Goal: Task Accomplishment & Management: Use online tool/utility

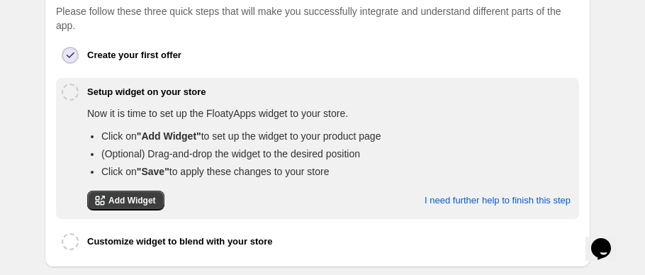
scroll to position [322, 0]
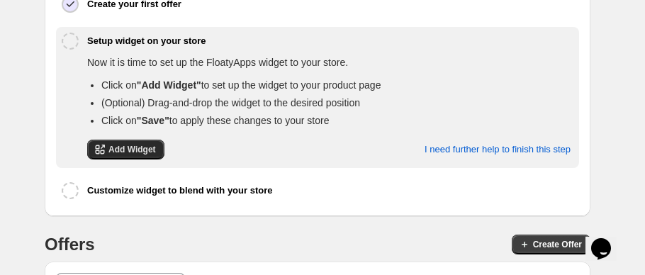
click at [144, 145] on span "Add Widget" at bounding box center [131, 149] width 47 height 11
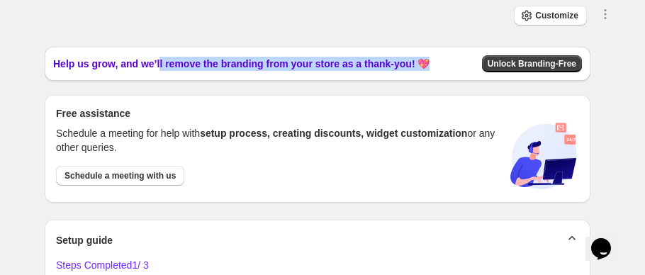
drag, startPoint x: 162, startPoint y: 60, endPoint x: 436, endPoint y: 60, distance: 274.1
click at [434, 59] on div "Help us grow, and we’ll remove the branding from your store as a thank-you! 💖 U…" at bounding box center [317, 63] width 528 height 17
click at [404, 81] on div "Close Help this amazing app grow 🚀! Share it with your network and let others b…" at bounding box center [317, 125] width 545 height 156
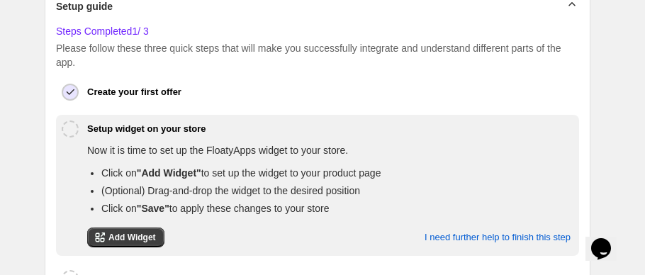
scroll to position [322, 0]
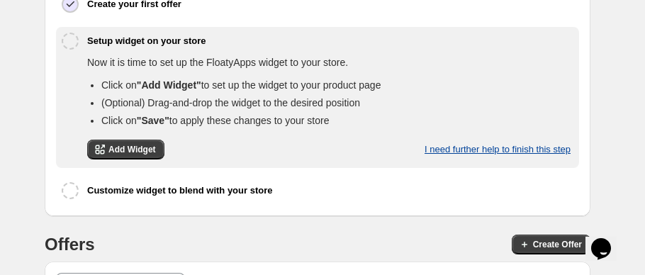
click at [438, 153] on button "I need further help to finish this step" at bounding box center [497, 150] width 163 height 30
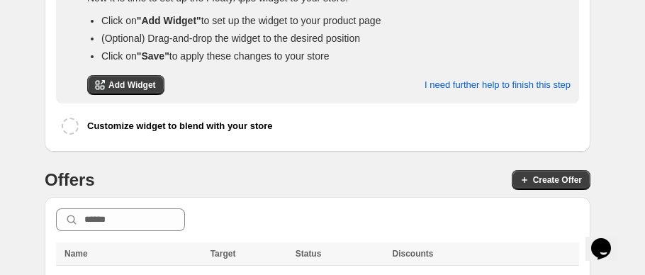
scroll to position [429, 0]
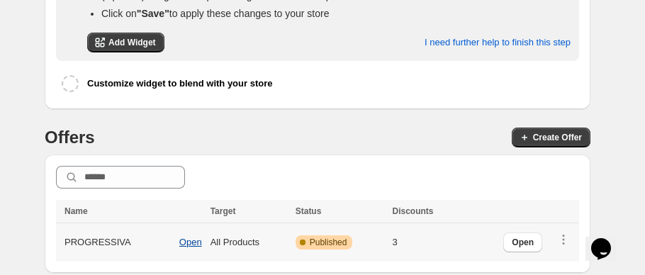
click at [183, 246] on button "Open" at bounding box center [191, 242] width 40 height 24
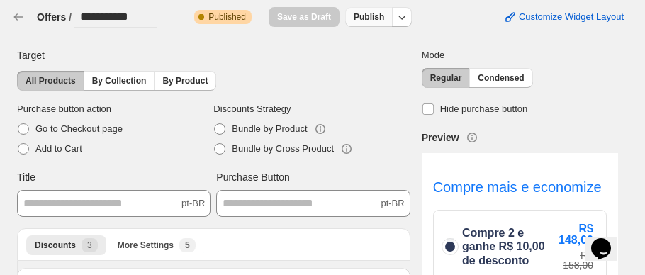
click at [375, 24] on button "Publish" at bounding box center [368, 17] width 47 height 20
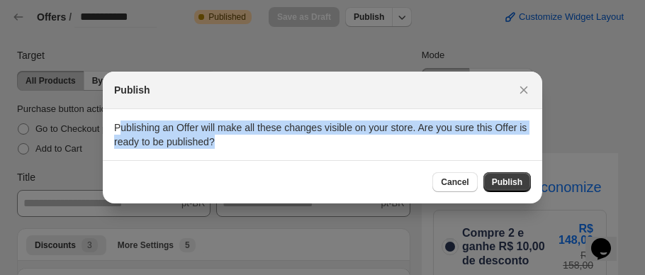
drag, startPoint x: 120, startPoint y: 131, endPoint x: 387, endPoint y: 145, distance: 266.7
click at [387, 145] on p "Publishing an Offer will make all these changes visible on your store. Are you …" at bounding box center [322, 134] width 417 height 28
click at [519, 183] on span "Publish" at bounding box center [507, 181] width 30 height 11
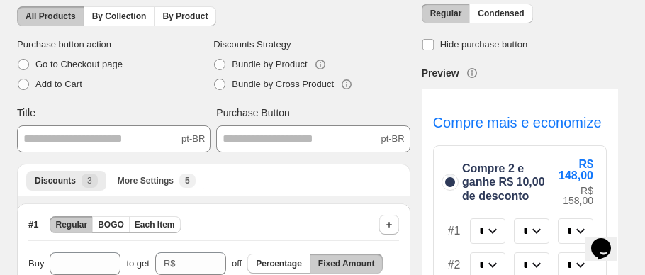
scroll to position [64, 0]
click at [465, 41] on span "Hide purchase button" at bounding box center [484, 45] width 88 height 11
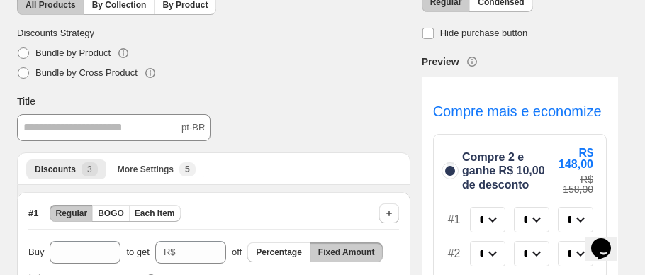
scroll to position [0, 0]
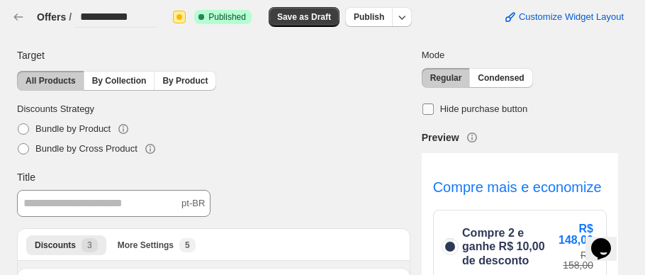
click at [476, 111] on span "Hide purchase button" at bounding box center [484, 108] width 88 height 11
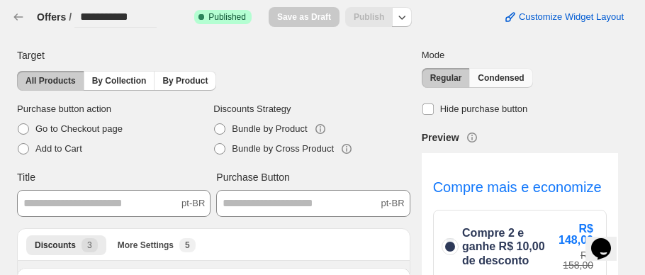
click at [514, 82] on span "Condensed" at bounding box center [500, 77] width 46 height 11
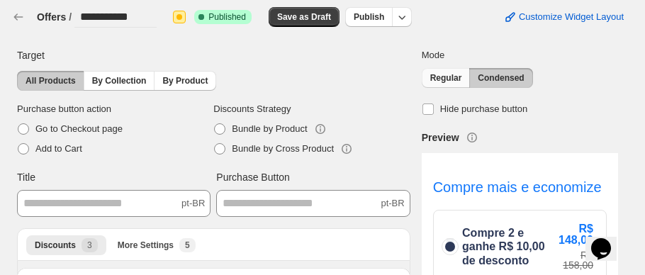
click at [462, 80] on span "Regular" at bounding box center [446, 77] width 32 height 11
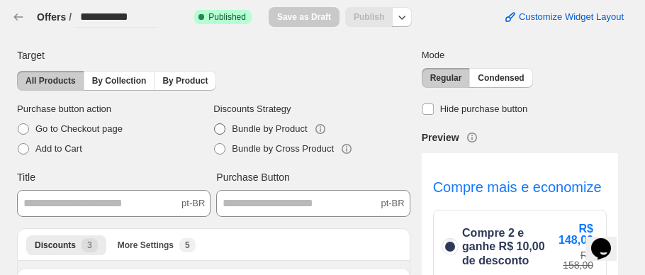
click at [242, 126] on span "Bundle by Product" at bounding box center [269, 128] width 75 height 11
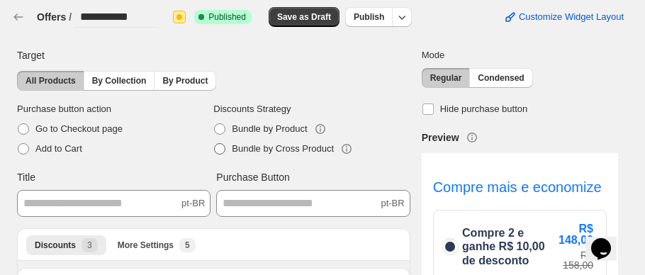
click at [270, 145] on span "Bundle by Cross Product" at bounding box center [283, 148] width 102 height 11
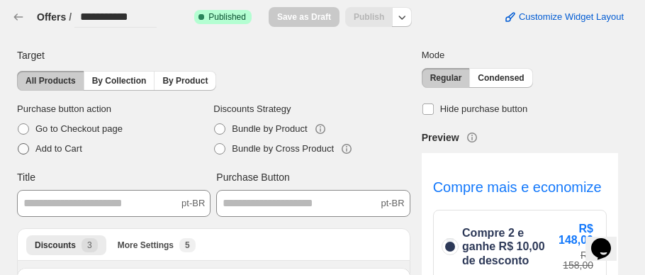
click at [67, 156] on label "Add to Cart" at bounding box center [115, 149] width 196 height 20
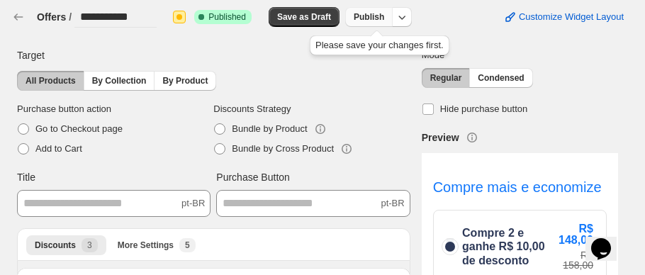
click at [357, 11] on button "Publish" at bounding box center [368, 17] width 47 height 20
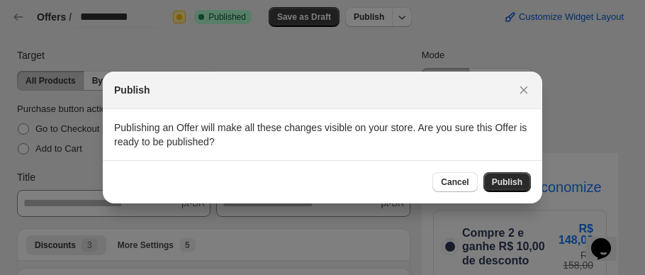
click at [521, 191] on button "Publish" at bounding box center [506, 182] width 47 height 20
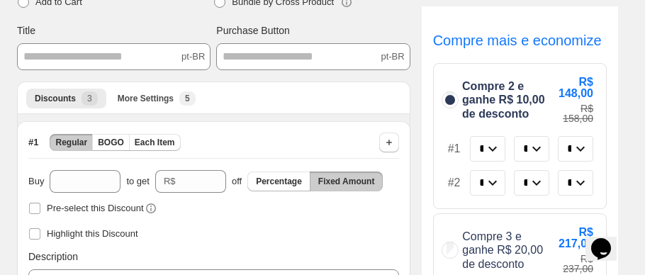
scroll to position [128, 0]
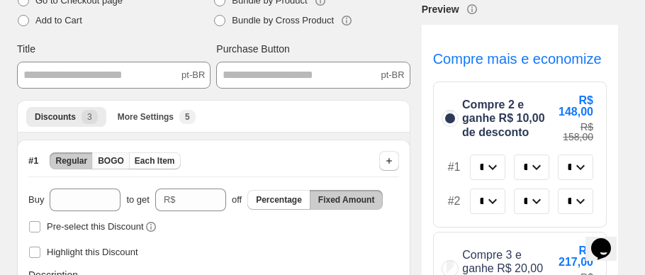
click at [113, 159] on span "BOGO" at bounding box center [111, 160] width 26 height 11
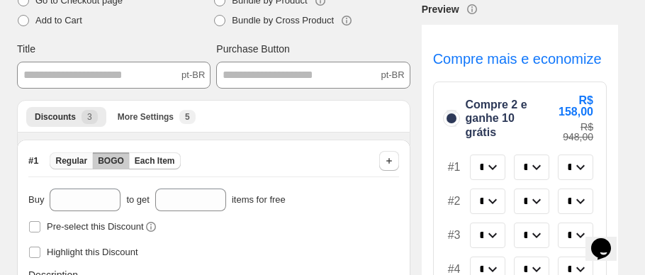
click at [82, 158] on span "Regular" at bounding box center [71, 160] width 32 height 11
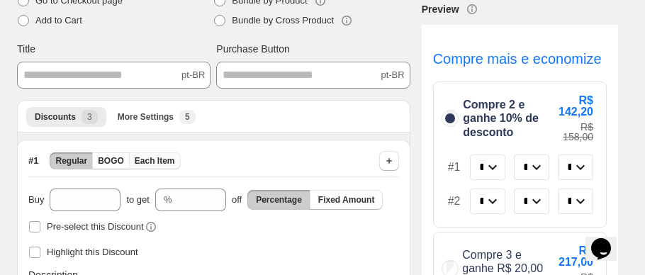
click at [166, 152] on button "Each Item" at bounding box center [155, 160] width 52 height 17
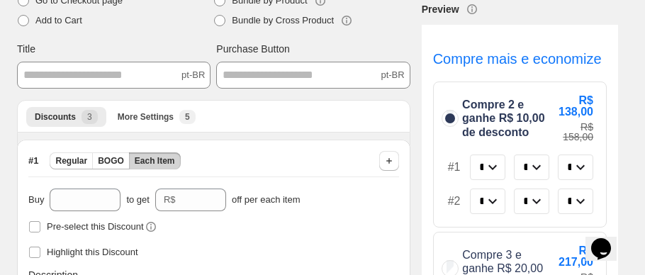
click at [130, 152] on button "Each Item" at bounding box center [155, 160] width 52 height 17
click at [126, 152] on button "BOGO" at bounding box center [111, 160] width 38 height 17
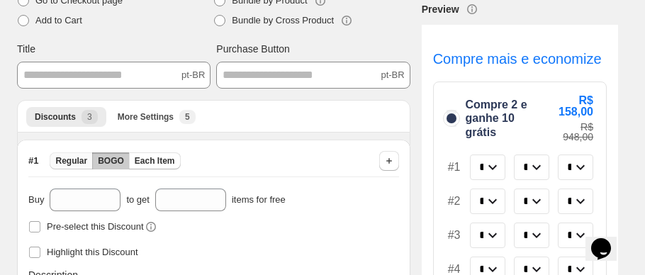
click at [85, 155] on span "Regular" at bounding box center [71, 160] width 32 height 11
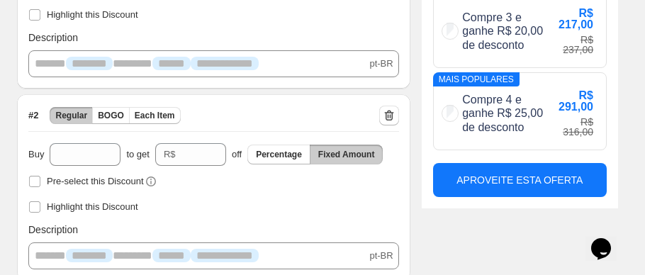
scroll to position [386, 0]
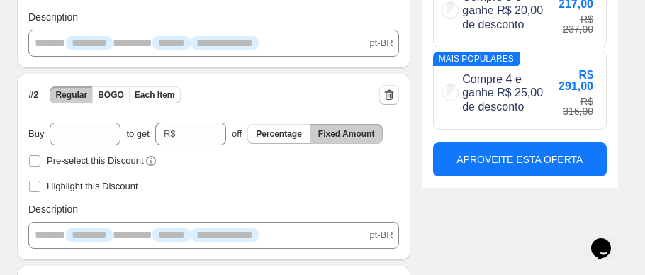
click at [43, 124] on div "Buy *" at bounding box center [74, 134] width 92 height 23
click at [43, 127] on span "Buy" at bounding box center [36, 134] width 16 height 14
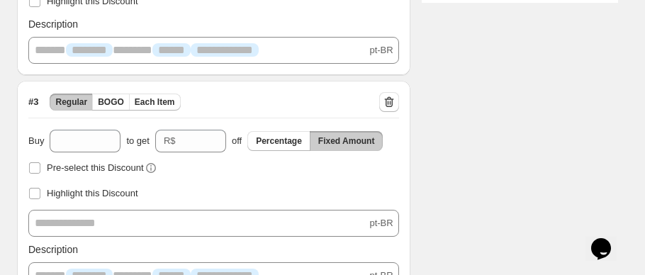
scroll to position [633, 0]
